Goal: Use online tool/utility: Utilize a website feature to perform a specific function

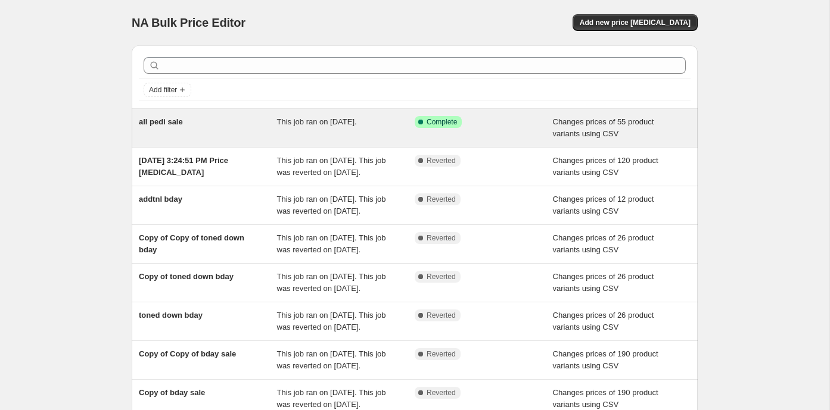
click at [481, 130] on div "Success Complete Complete" at bounding box center [484, 128] width 138 height 24
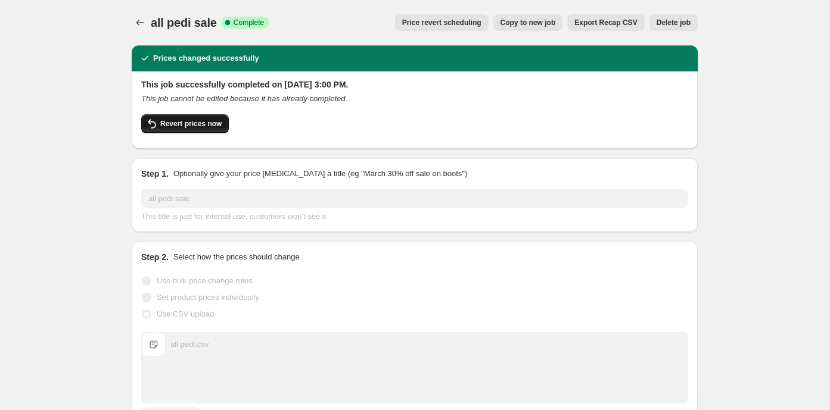
click at [219, 121] on span "Revert prices now" at bounding box center [190, 124] width 61 height 10
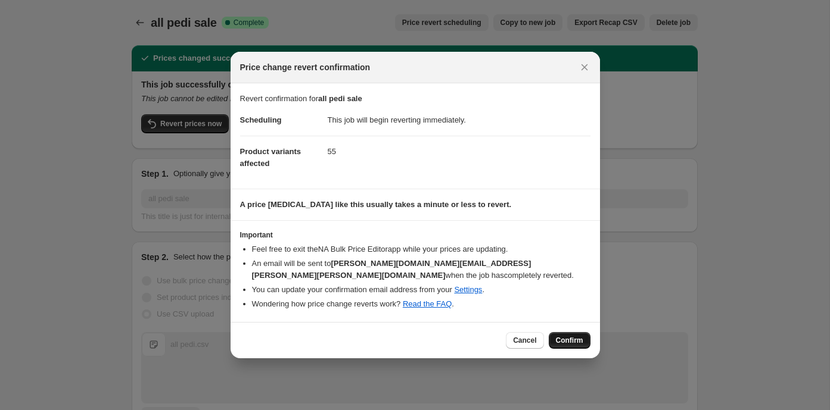
click at [568, 332] on button "Confirm" at bounding box center [570, 340] width 42 height 17
